Goal: Obtain resource: Download file/media

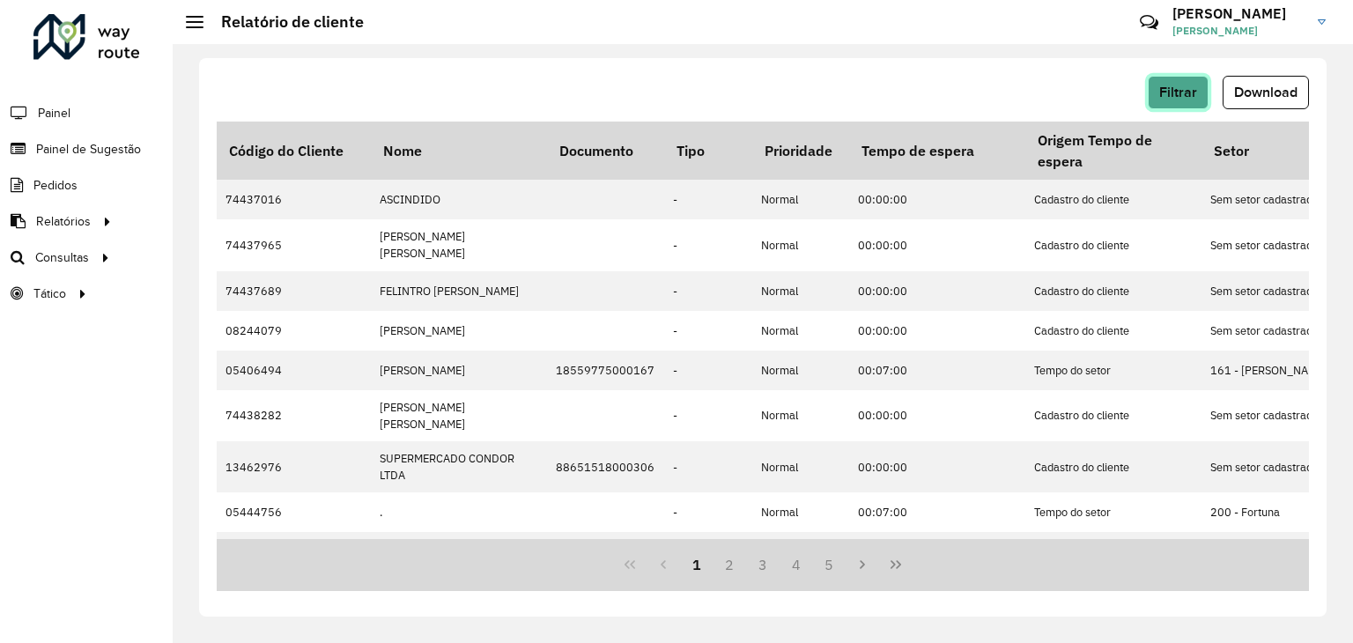
click at [1184, 92] on span "Filtrar" at bounding box center [1178, 92] width 38 height 15
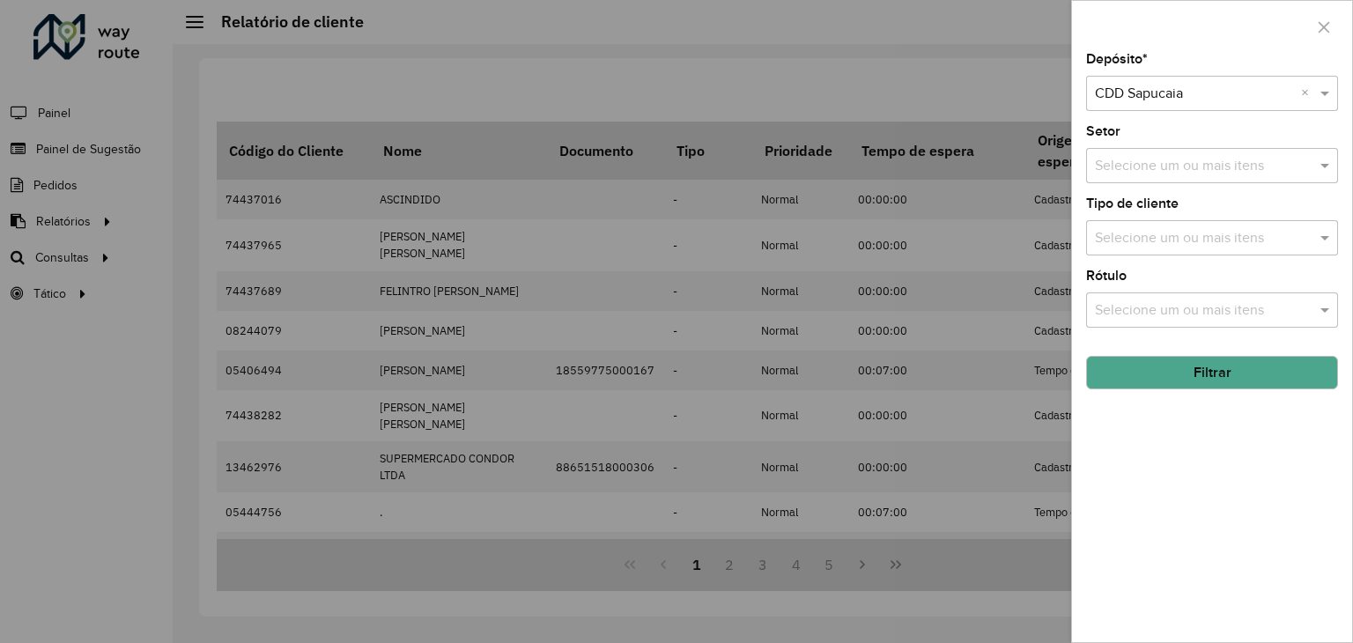
click at [1187, 168] on input "text" at bounding box center [1204, 166] width 226 height 21
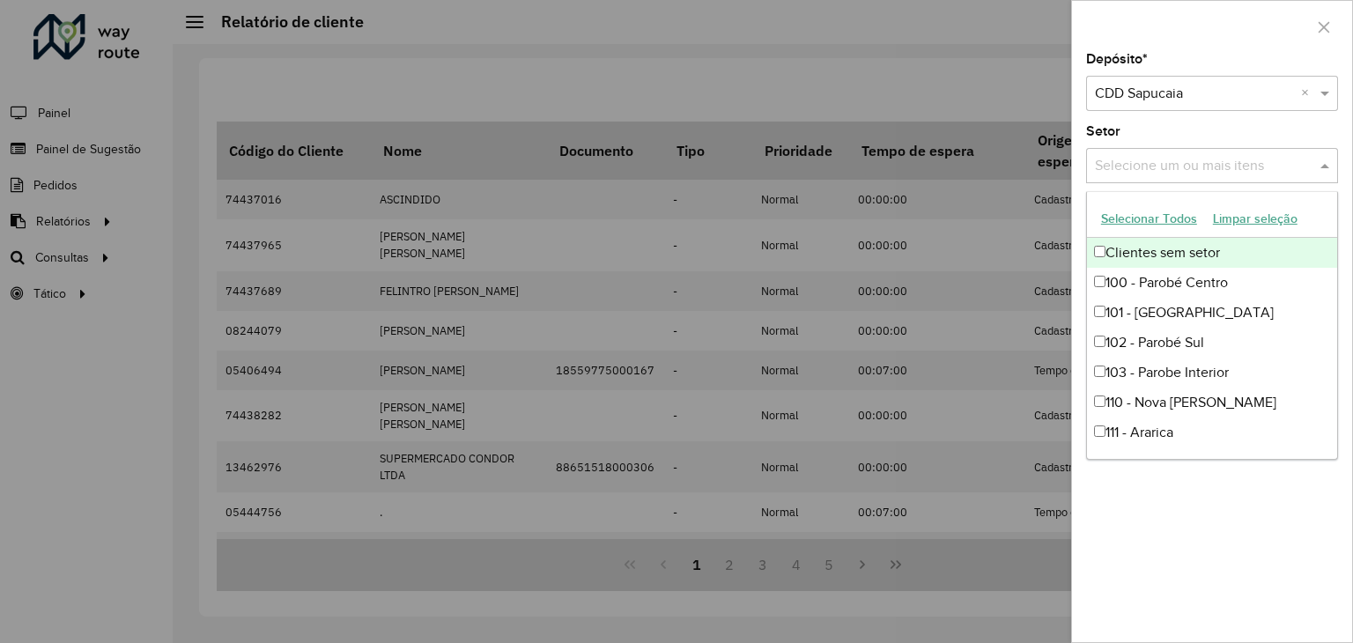
type input "*"
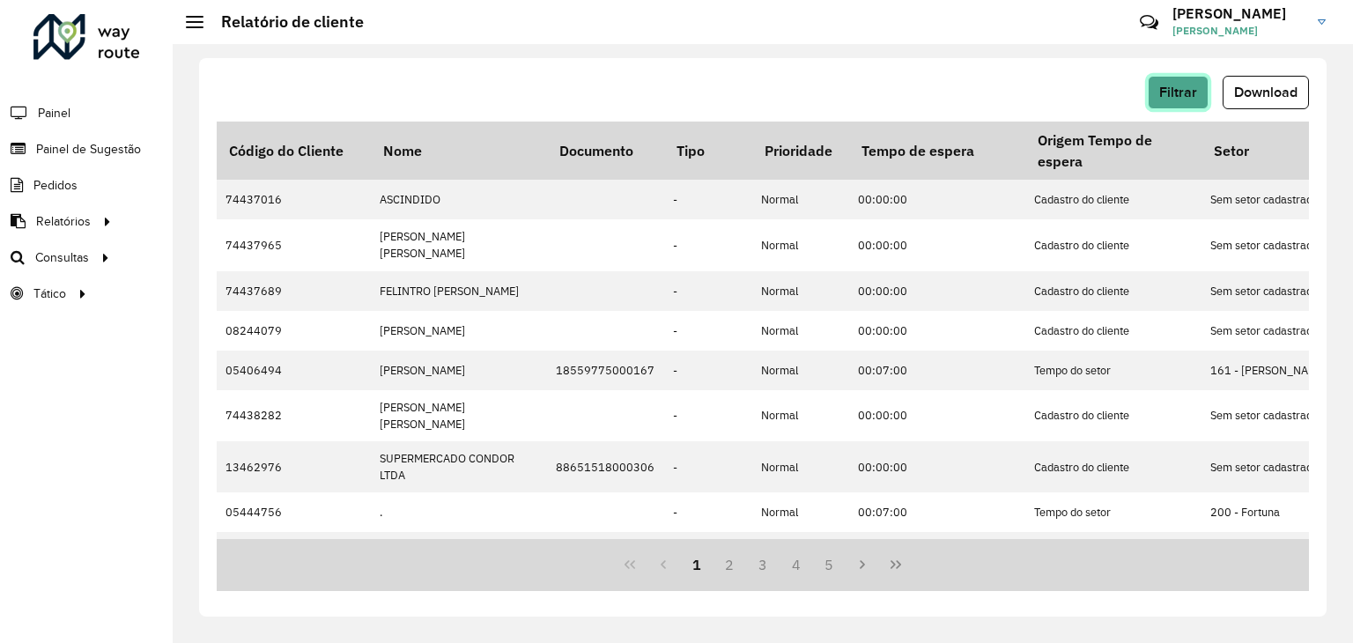
click at [1194, 89] on span "Filtrar" at bounding box center [1178, 92] width 38 height 15
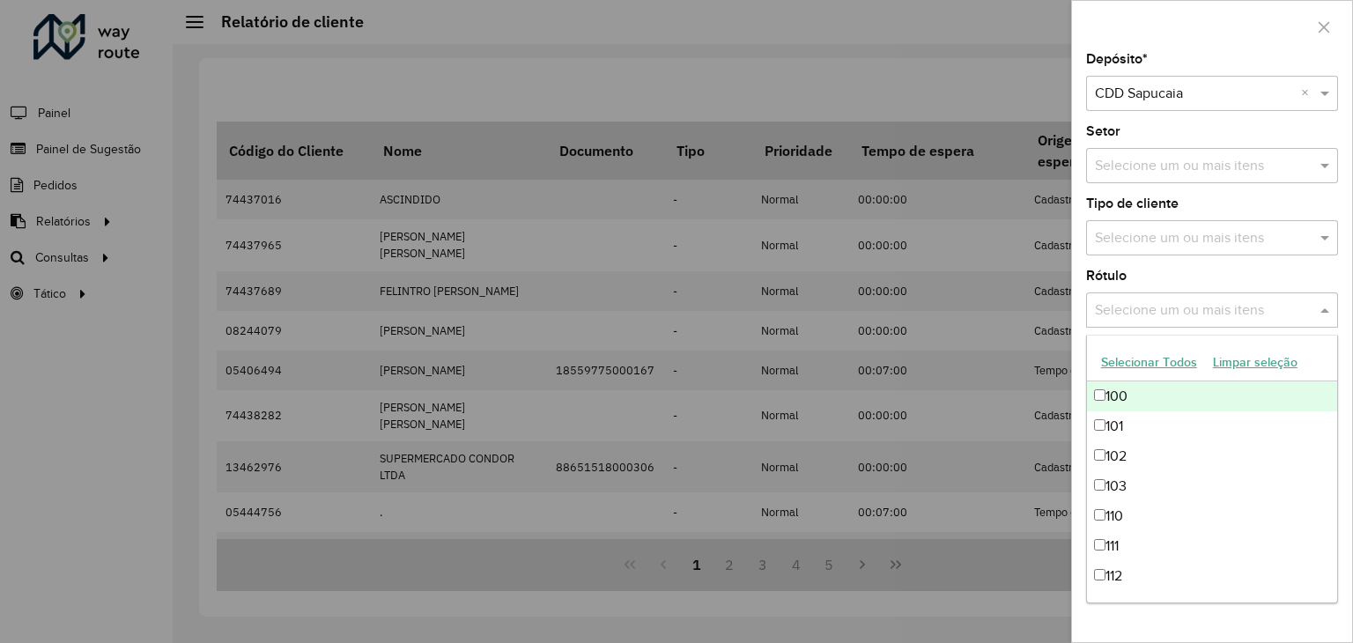
click at [1181, 306] on input "text" at bounding box center [1204, 310] width 226 height 21
type input "*"
type input "*****"
click at [1188, 394] on div "23 - Trava" at bounding box center [1212, 396] width 250 height 30
click at [1265, 285] on div "Rótulo Selecione um ou mais itens 23 - Trava × ***** ×" at bounding box center [1212, 299] width 252 height 58
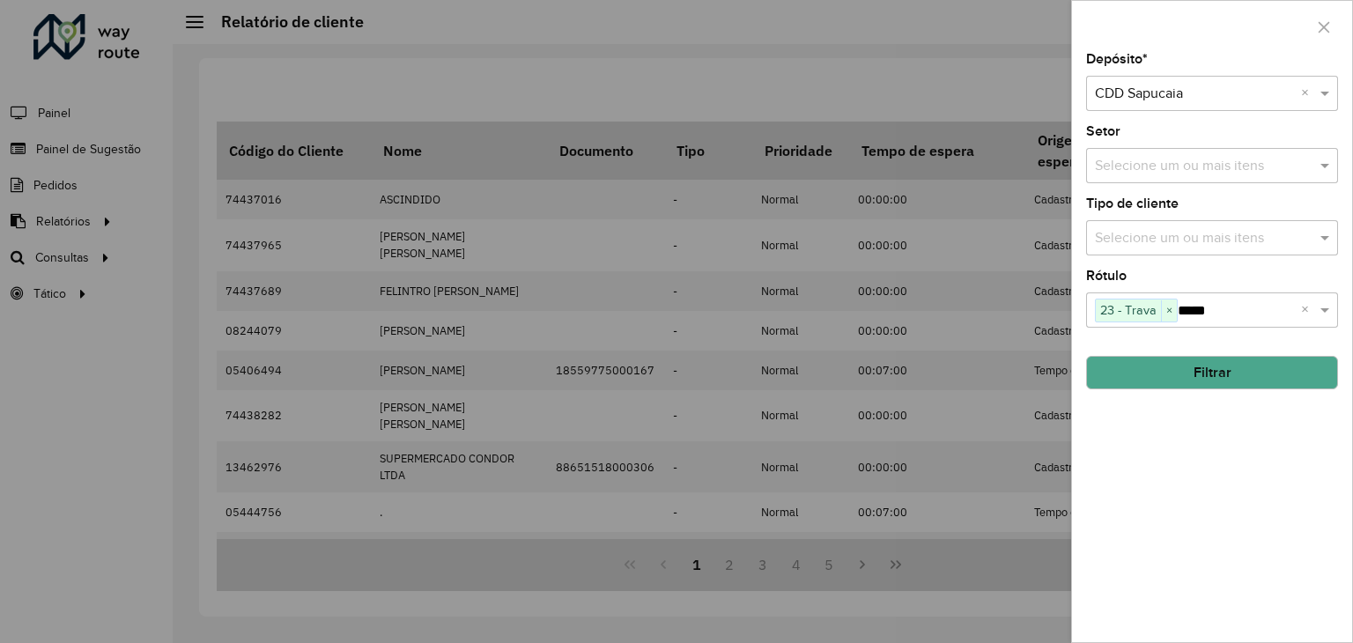
click at [1211, 389] on div "Depósito * Selecione um depósito × CDD Sapucaia × Setor Selecione um ou mais it…" at bounding box center [1212, 347] width 280 height 589
click at [1221, 367] on button "Filtrar" at bounding box center [1212, 372] width 252 height 33
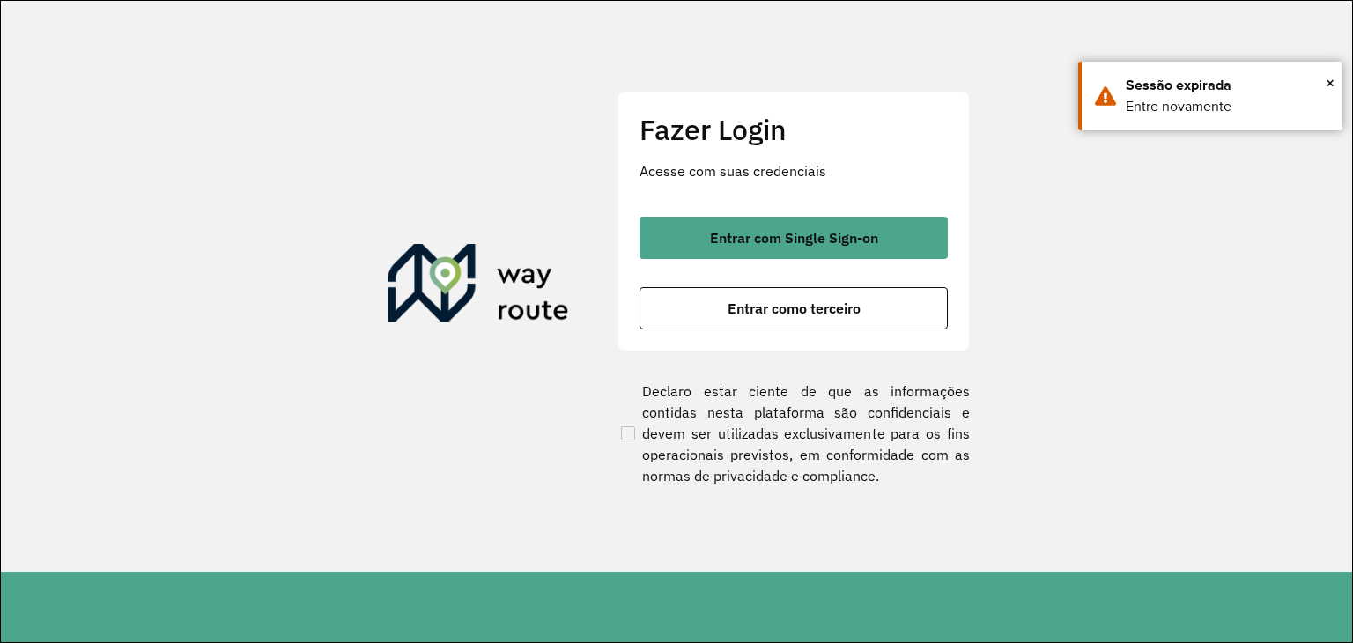
click at [746, 213] on div "Fazer Login Acesse com suas credenciais Entrar com Single Sign-on Entrar como t…" at bounding box center [794, 221] width 352 height 261
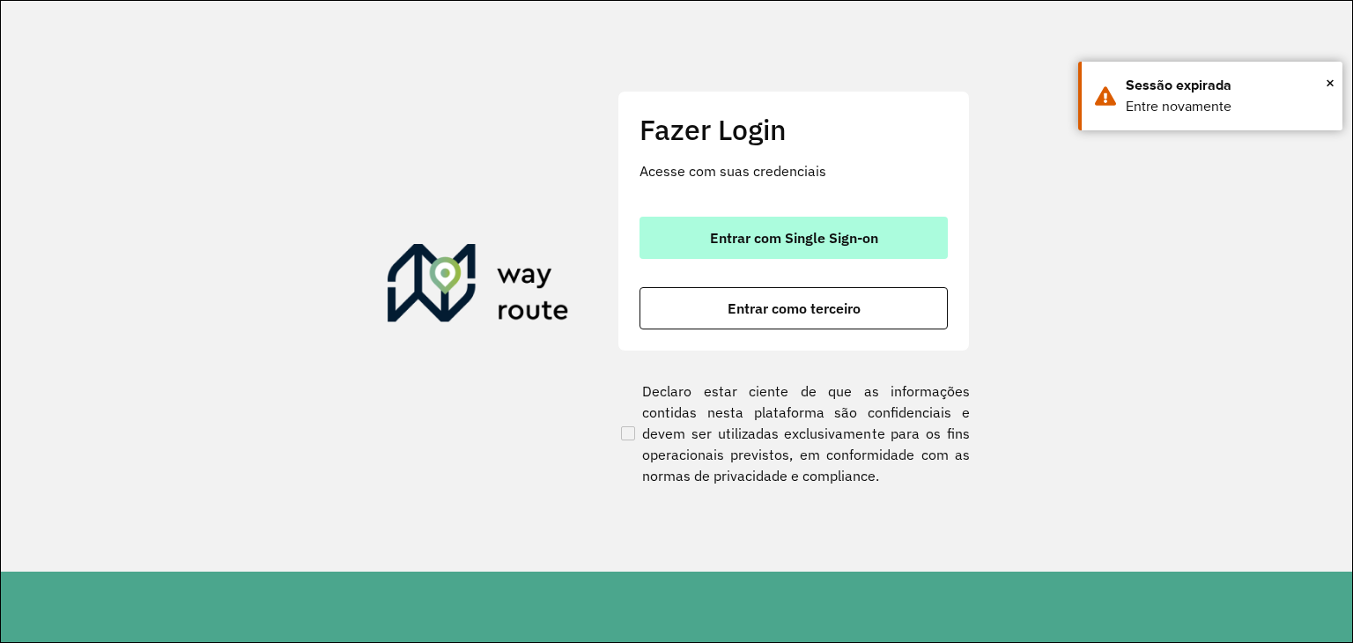
click at [759, 251] on button "Entrar com Single Sign-on" at bounding box center [794, 238] width 308 height 42
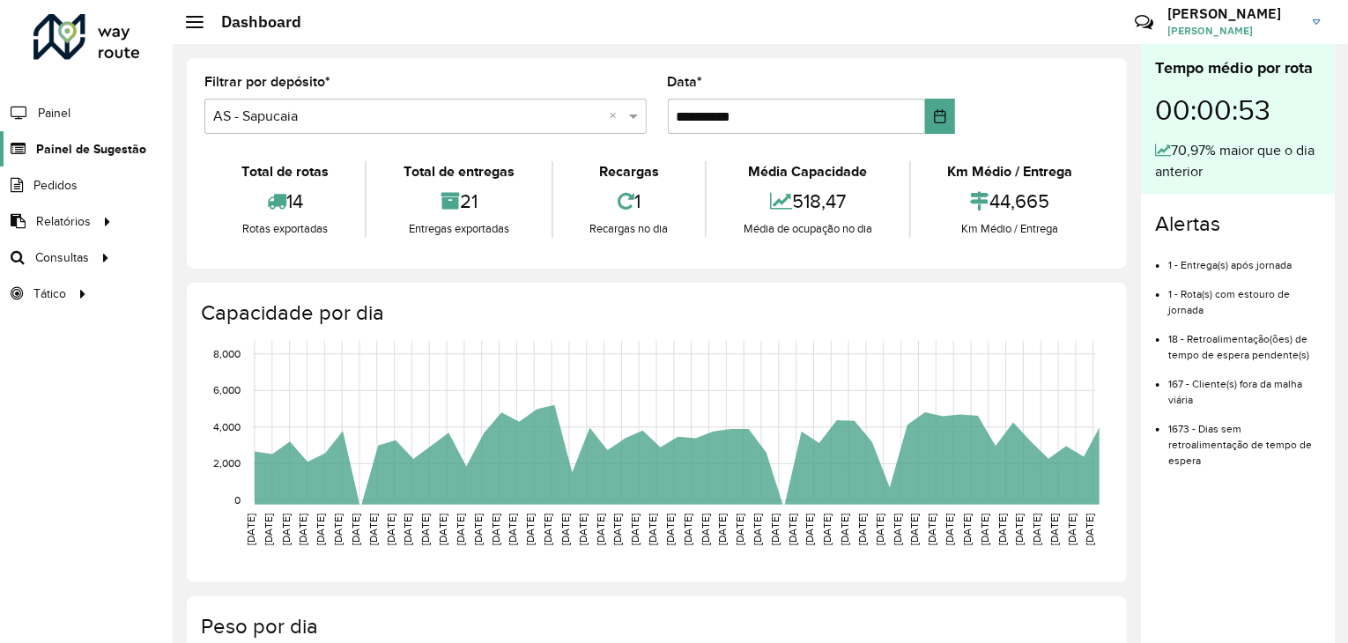
click at [83, 147] on span "Painel de Sugestão" at bounding box center [91, 149] width 110 height 19
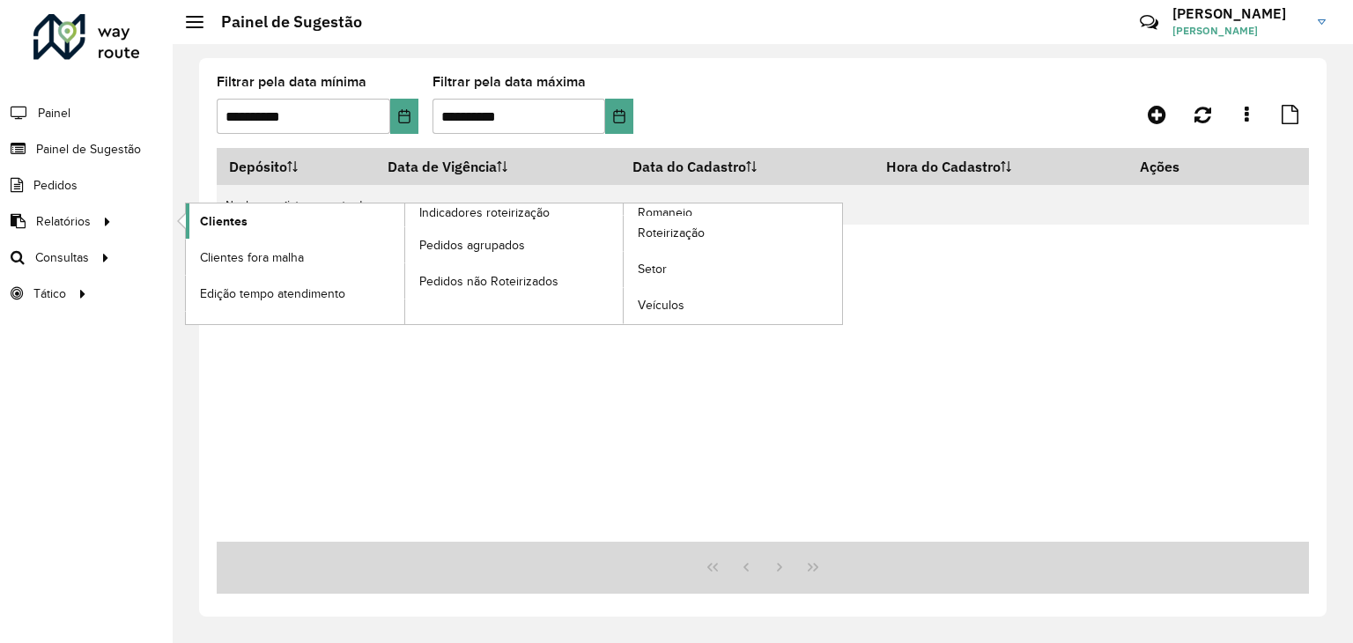
click at [275, 233] on link "Clientes" at bounding box center [295, 221] width 219 height 35
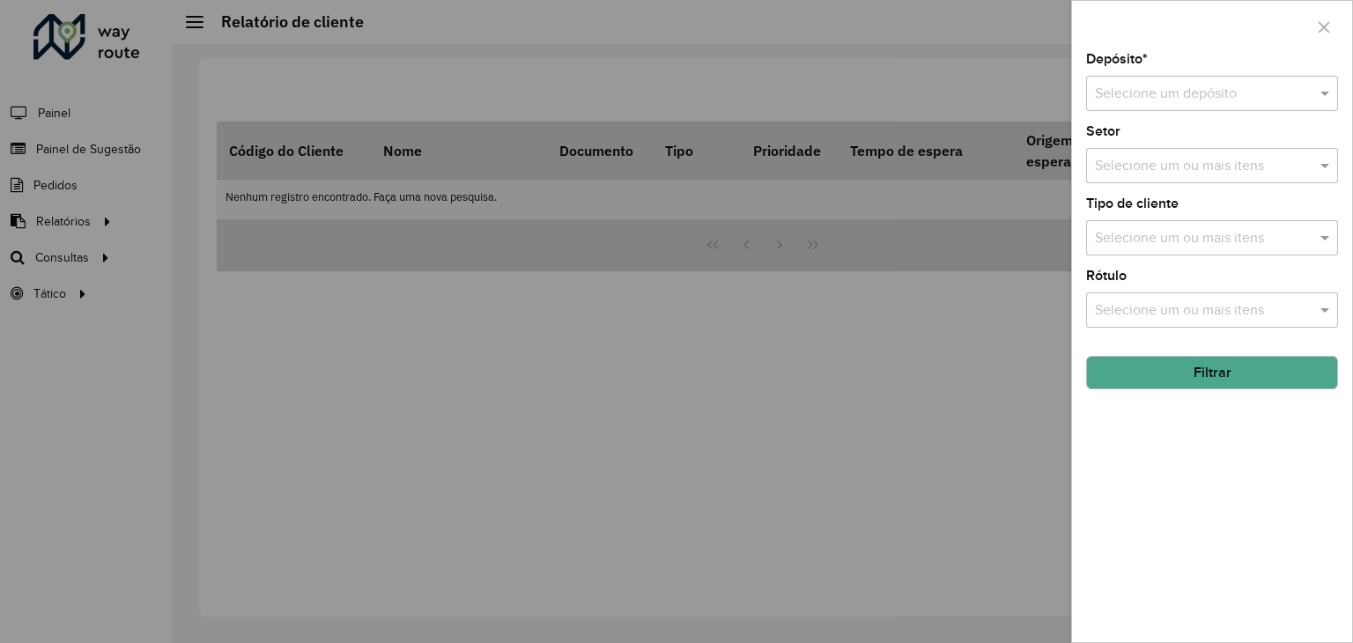
click at [1156, 81] on div "Selecione um depósito" at bounding box center [1212, 93] width 252 height 35
click at [1136, 167] on span "CDD Sapucaia" at bounding box center [1138, 174] width 88 height 15
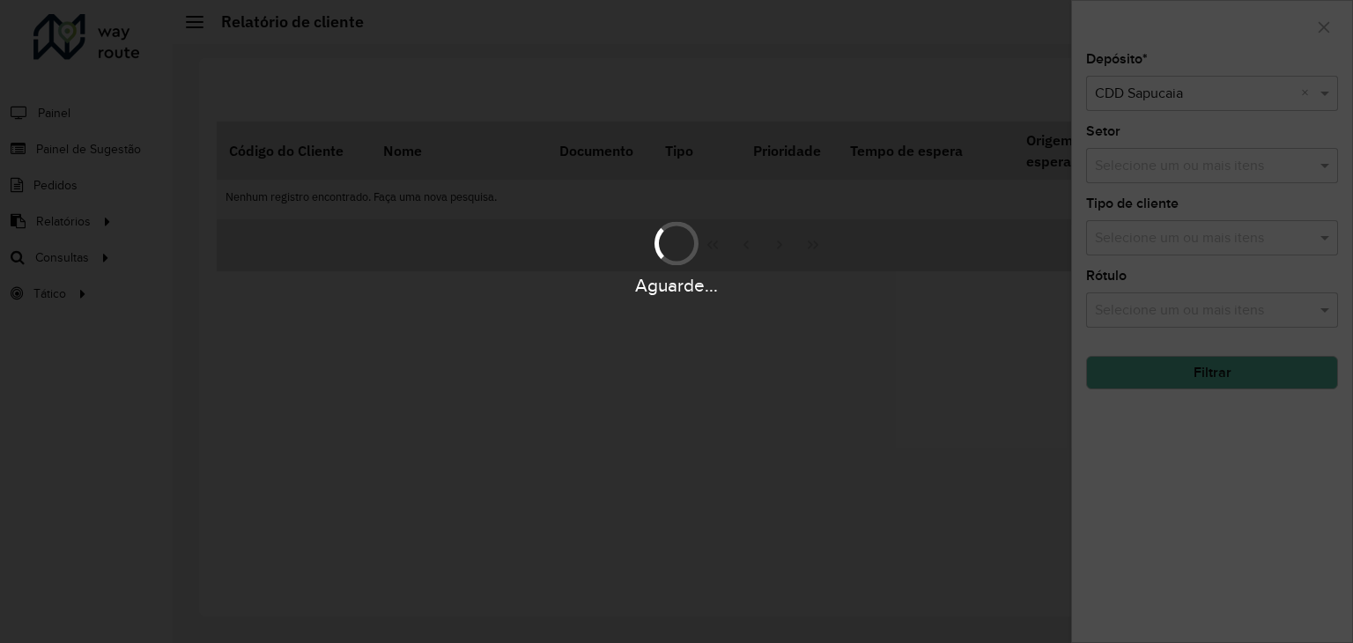
click at [1139, 304] on div "Aguarde..." at bounding box center [676, 321] width 1353 height 643
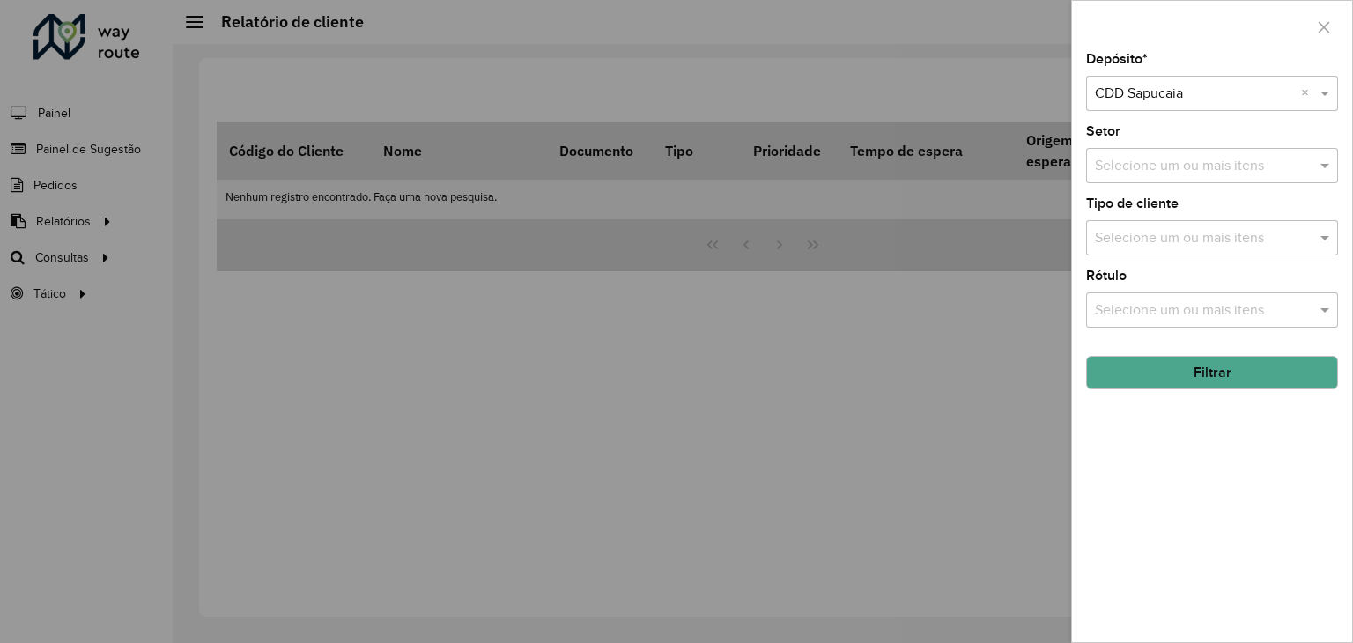
click at [1179, 316] on input "text" at bounding box center [1204, 310] width 226 height 21
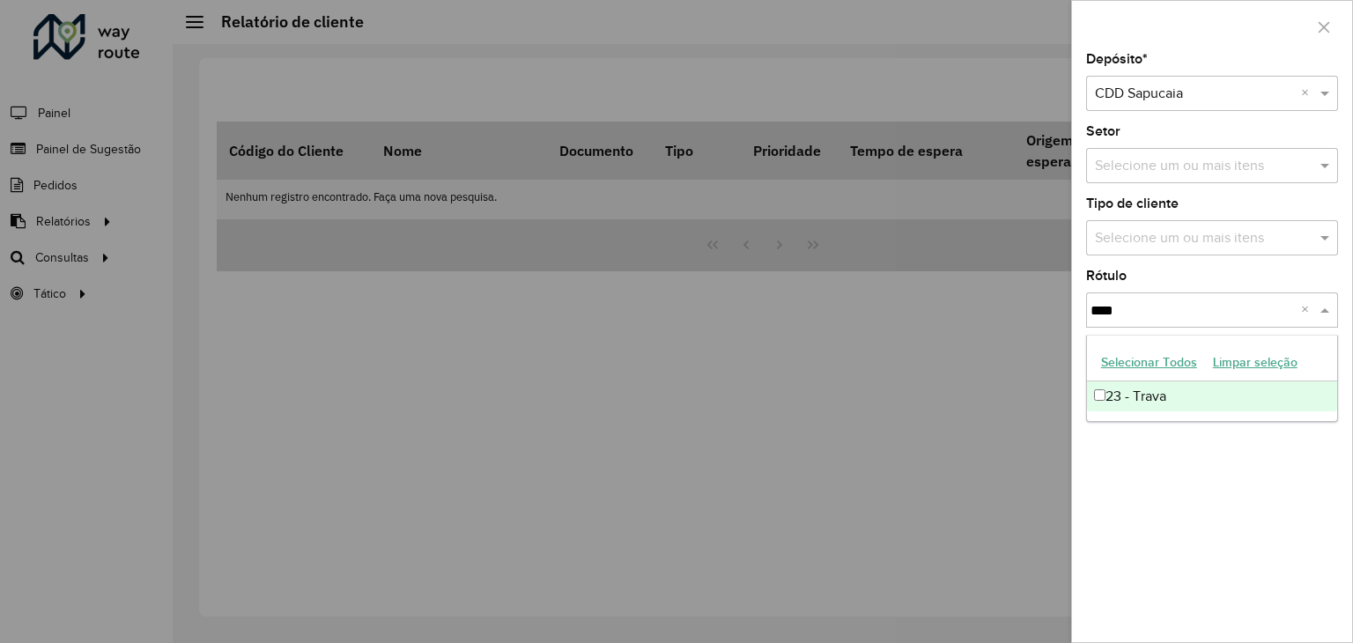
type input "*****"
click at [1183, 403] on div "23 - Trava" at bounding box center [1212, 396] width 250 height 30
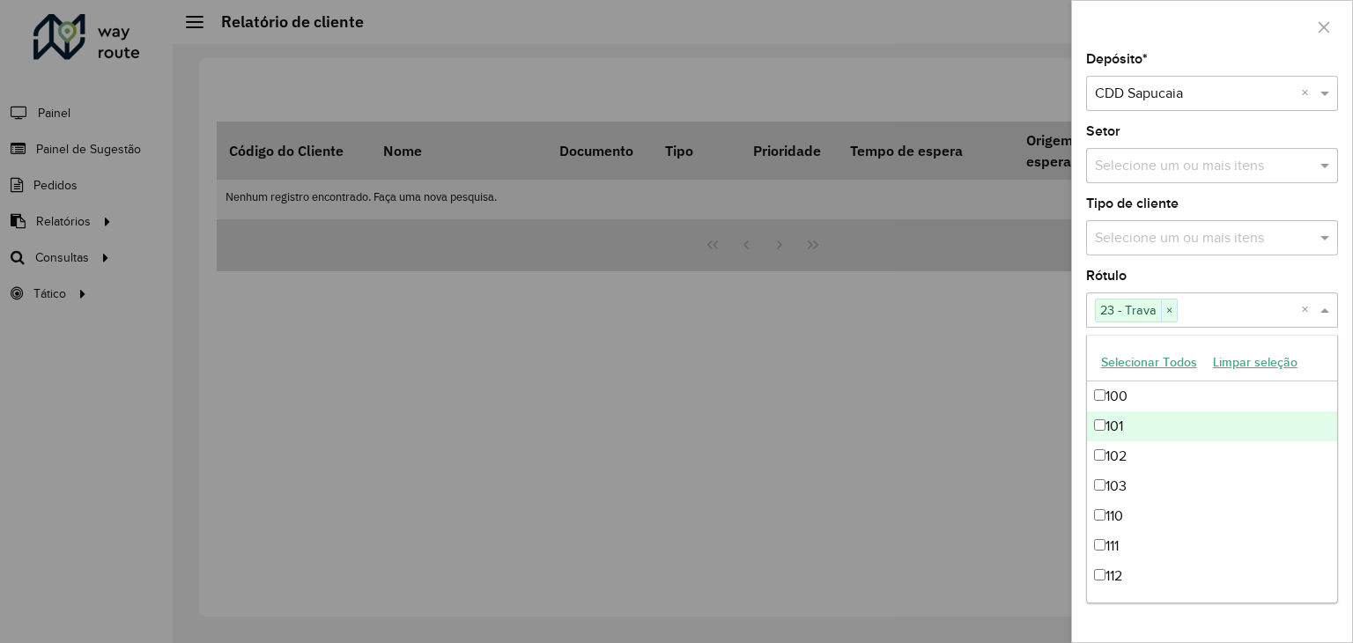
click at [966, 369] on div at bounding box center [676, 321] width 1353 height 643
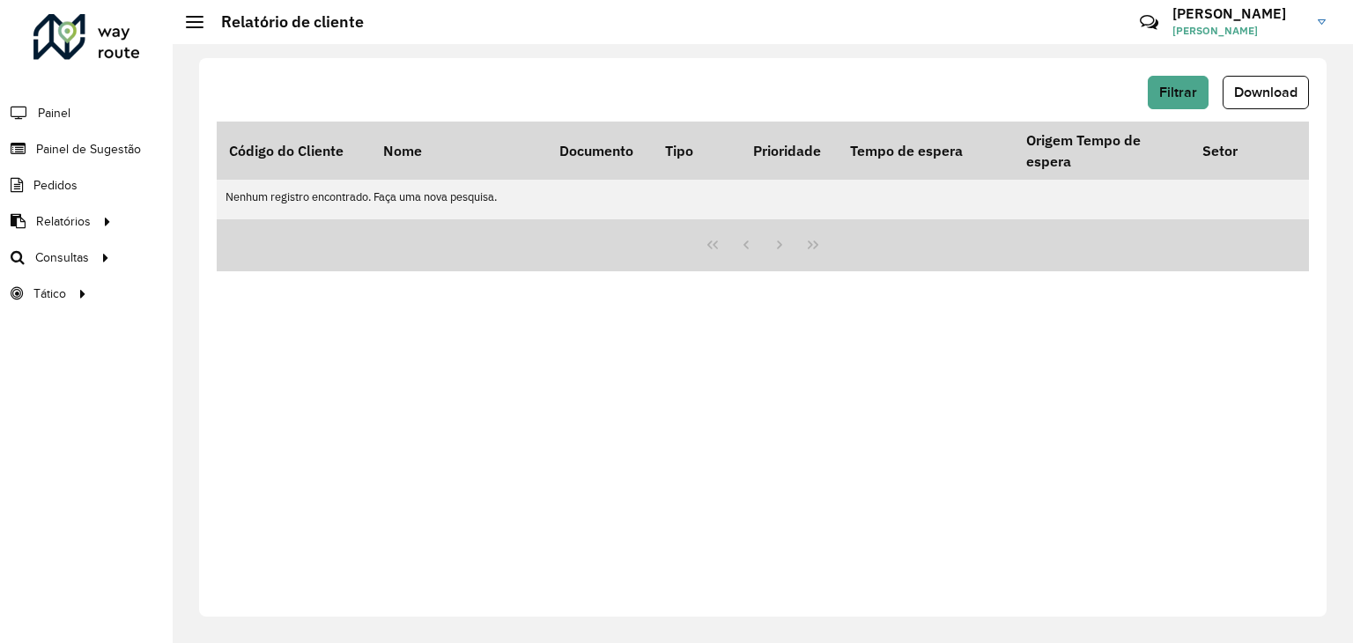
click at [1189, 61] on div "Filtrar Download Código do Cliente Nome Documento Tipo Prioridade Tempo de espe…" at bounding box center [763, 337] width 1128 height 559
click at [1186, 82] on button "Filtrar" at bounding box center [1178, 92] width 61 height 33
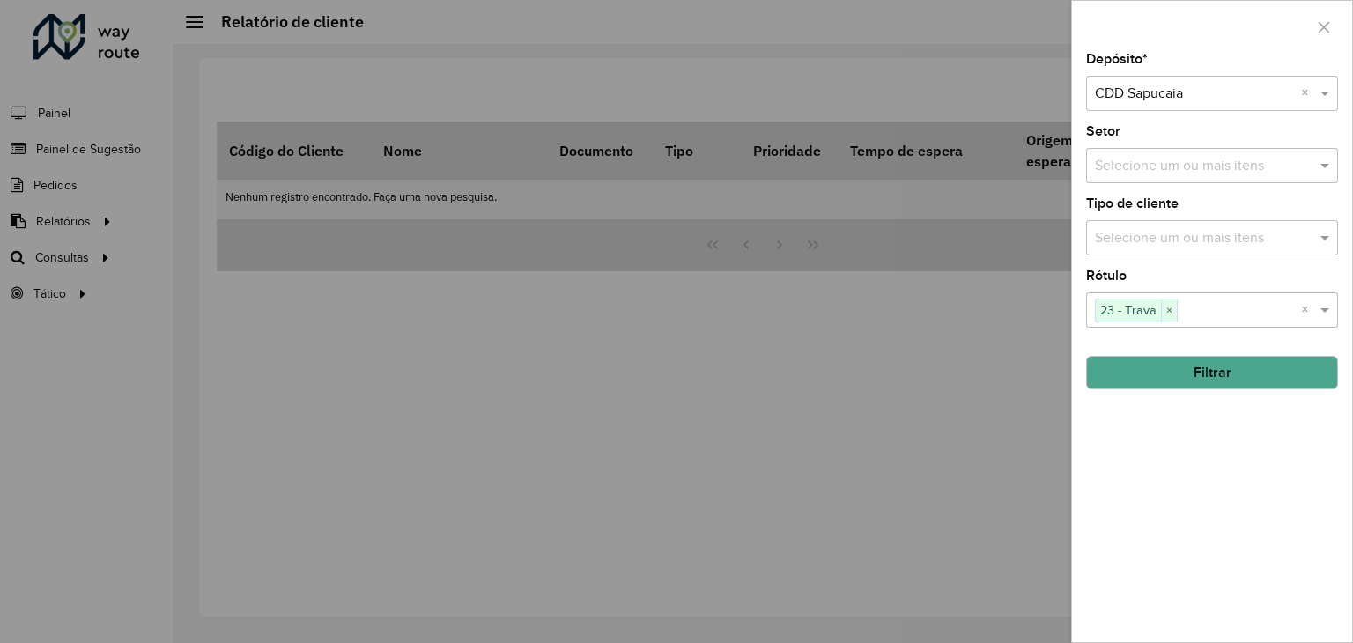
click at [1218, 367] on button "Filtrar" at bounding box center [1212, 372] width 252 height 33
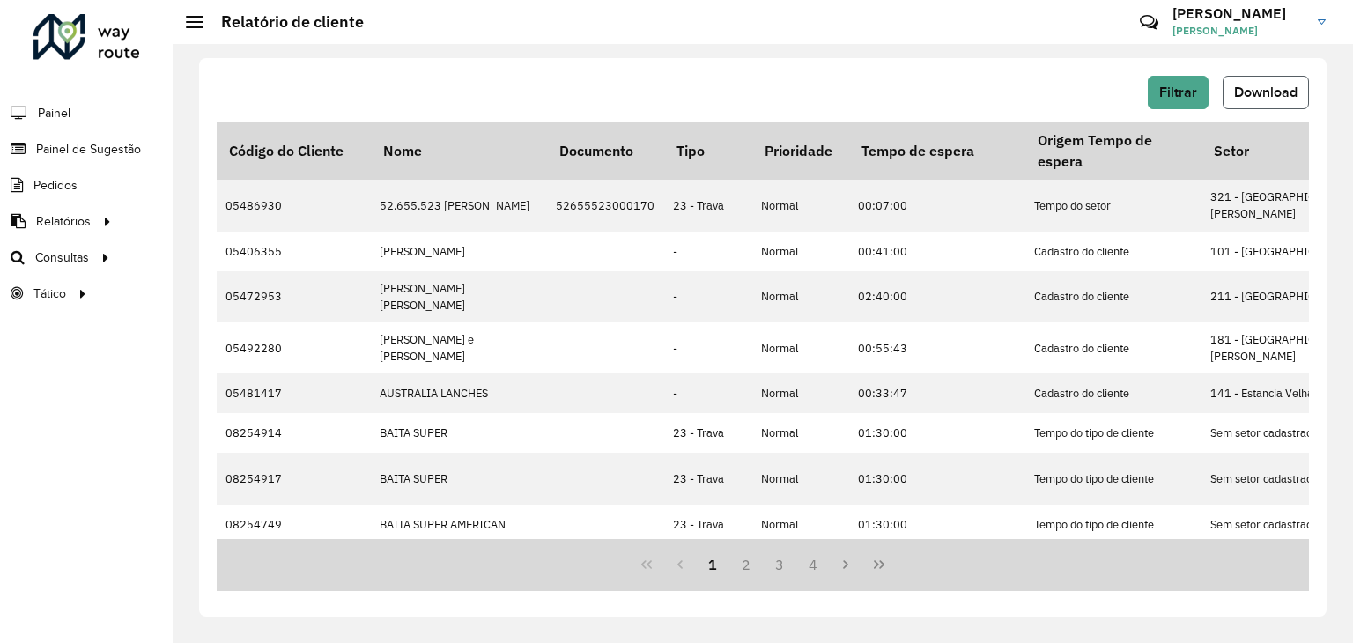
click at [1279, 85] on span "Download" at bounding box center [1265, 92] width 63 height 15
click at [1274, 92] on span "Download" at bounding box center [1265, 92] width 63 height 15
